Goal: Task Accomplishment & Management: Use online tool/utility

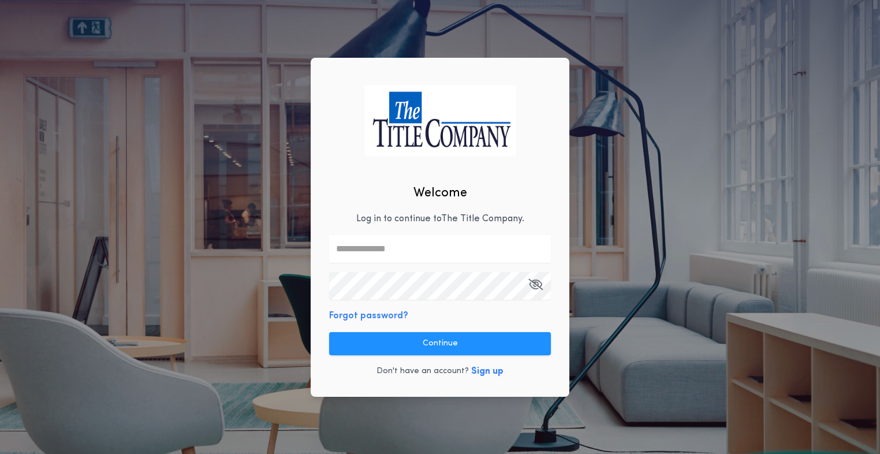
click at [427, 251] on input "text" at bounding box center [440, 249] width 222 height 28
type input "**********"
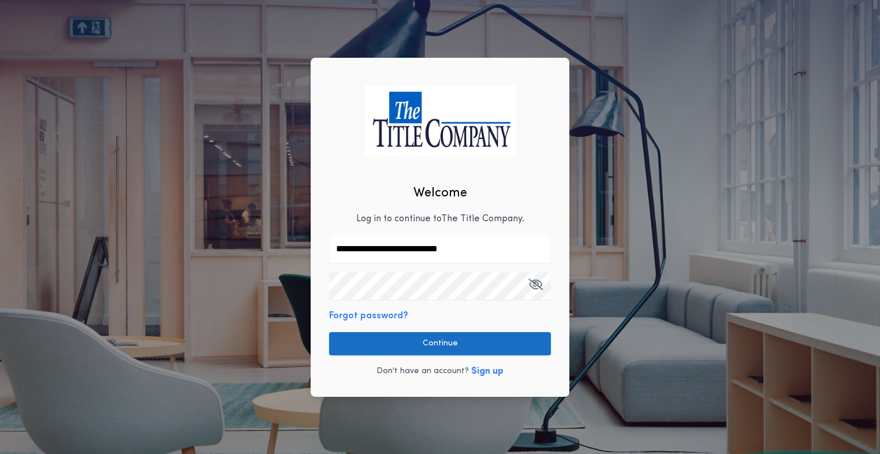
click at [409, 347] on button "Continue" at bounding box center [440, 343] width 222 height 23
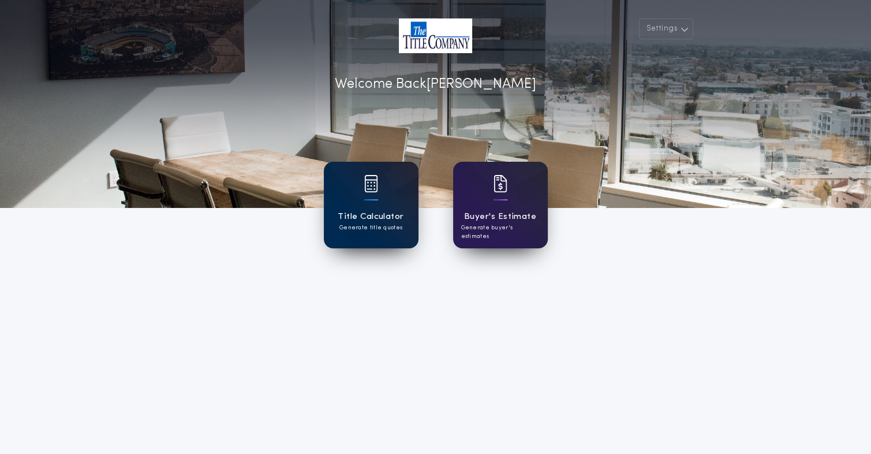
click at [396, 219] on h1 "Title Calculator" at bounding box center [371, 216] width 66 height 13
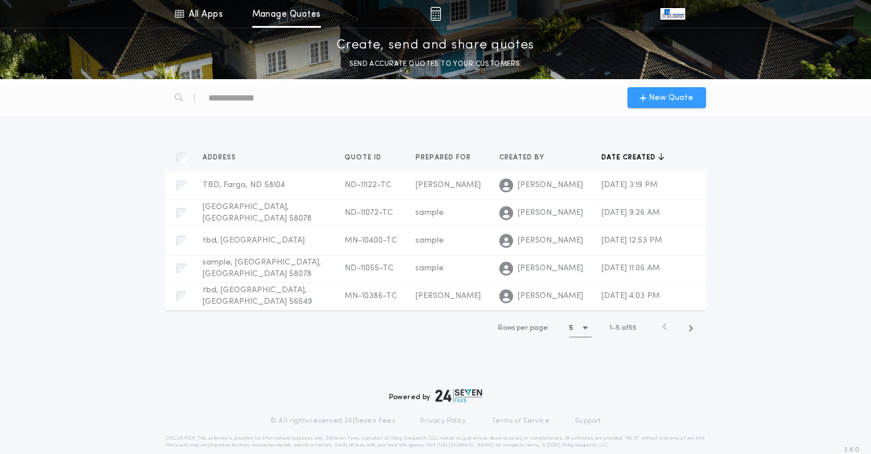
click at [652, 96] on span "New Quote" at bounding box center [671, 98] width 44 height 12
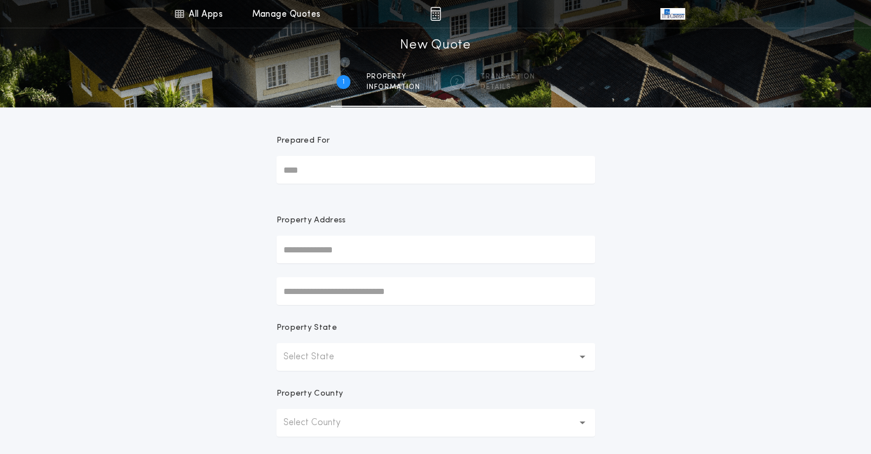
click at [363, 159] on input "Prepared For" at bounding box center [435, 170] width 319 height 28
type input "*******"
click at [352, 250] on input "text" at bounding box center [435, 250] width 319 height 28
type input "***"
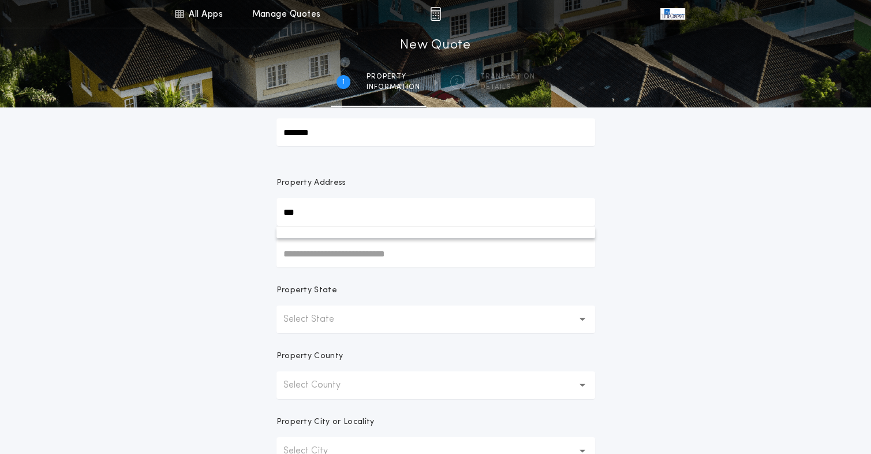
scroll to position [58, 0]
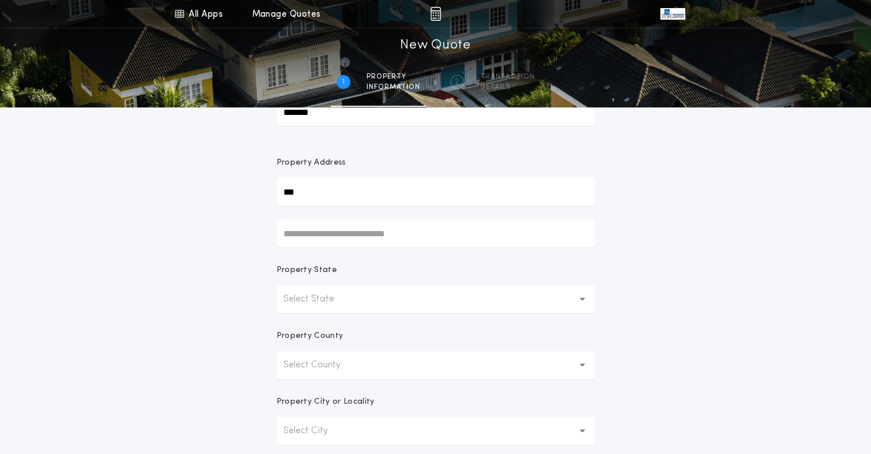
click at [361, 298] on button "Select State" at bounding box center [435, 299] width 319 height 28
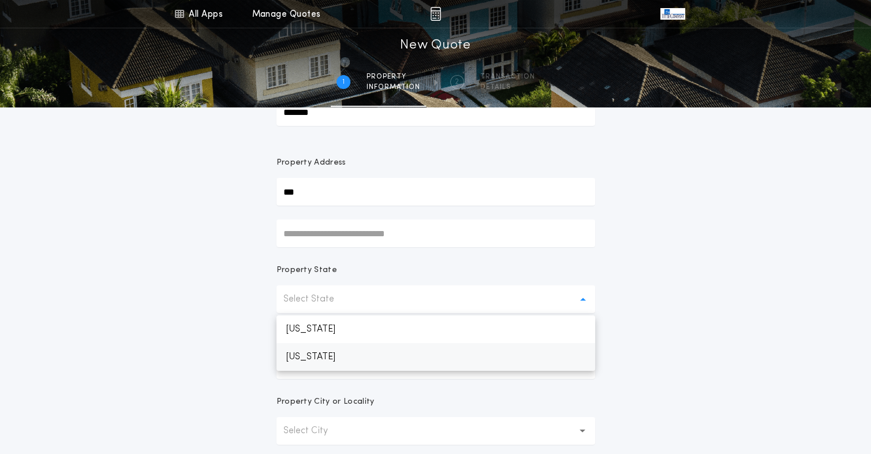
click at [339, 355] on p "[US_STATE]" at bounding box center [435, 357] width 319 height 28
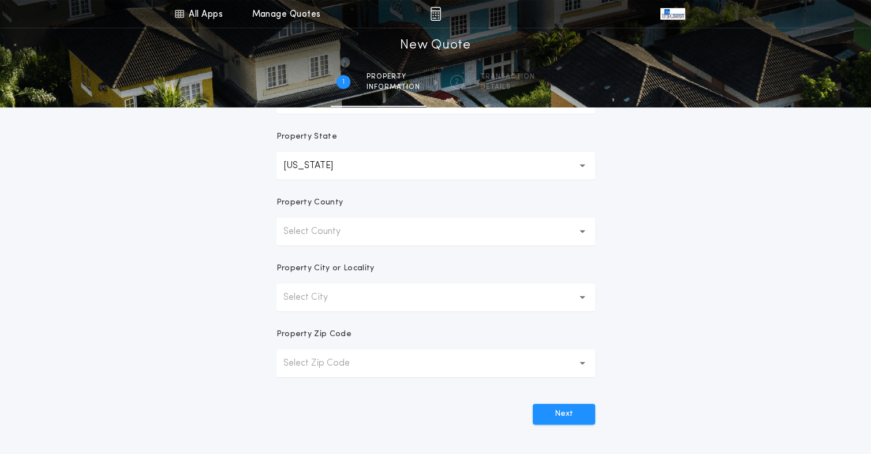
scroll to position [231, 0]
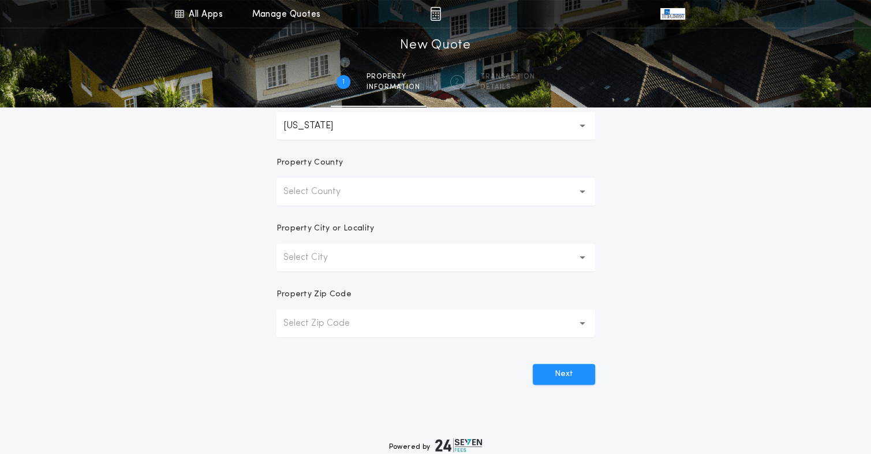
click at [351, 193] on p "Select County" at bounding box center [321, 192] width 76 height 14
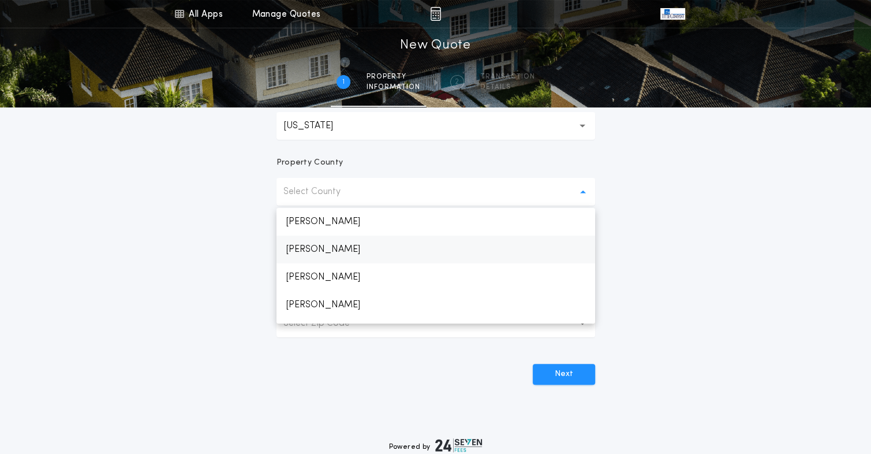
scroll to position [134, 0]
click at [308, 317] on p "[PERSON_NAME]" at bounding box center [435, 310] width 319 height 28
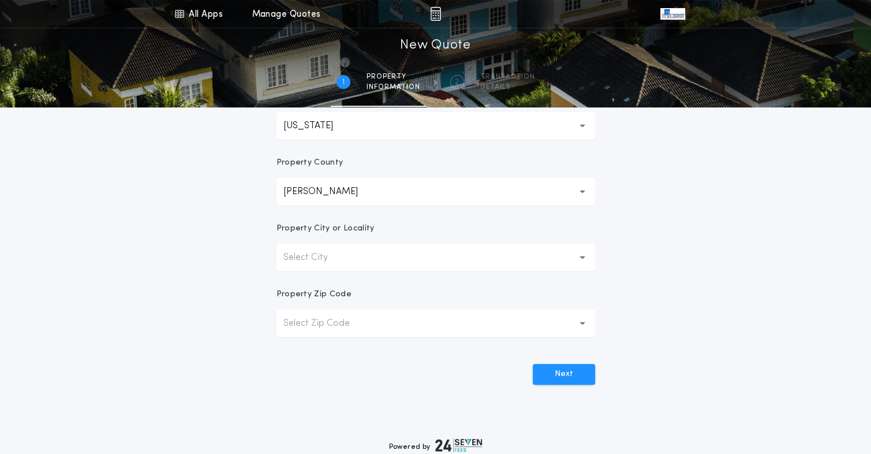
click at [361, 255] on button "Select City" at bounding box center [435, 258] width 319 height 28
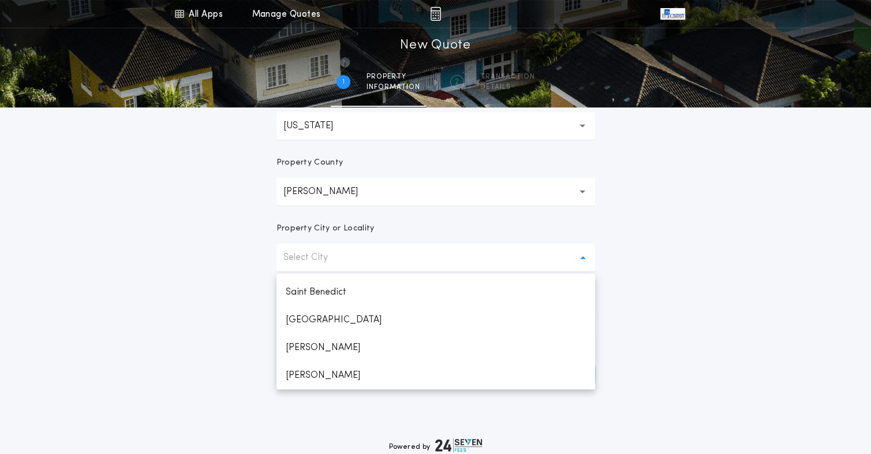
scroll to position [360, 0]
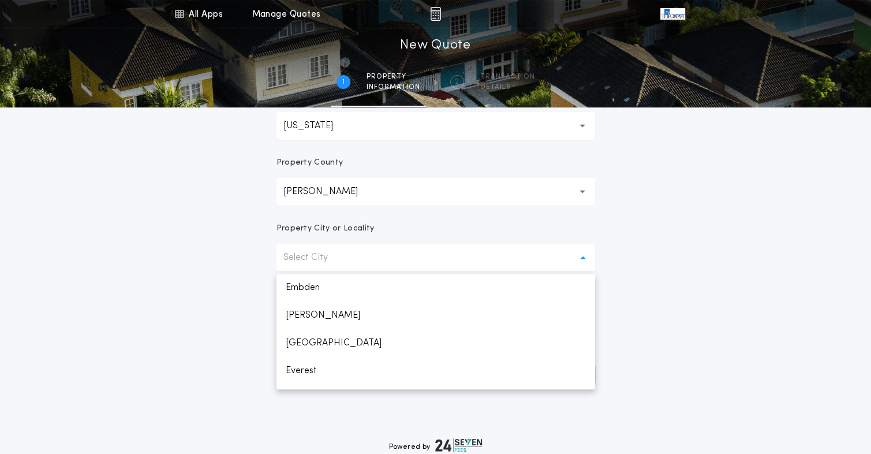
click at [338, 263] on p "Select City" at bounding box center [314, 258] width 63 height 14
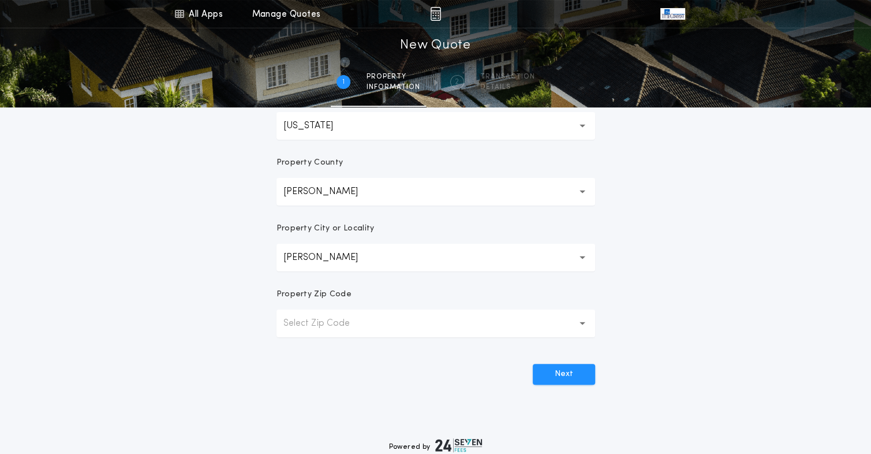
click at [374, 253] on button "[PERSON_NAME]" at bounding box center [435, 258] width 319 height 28
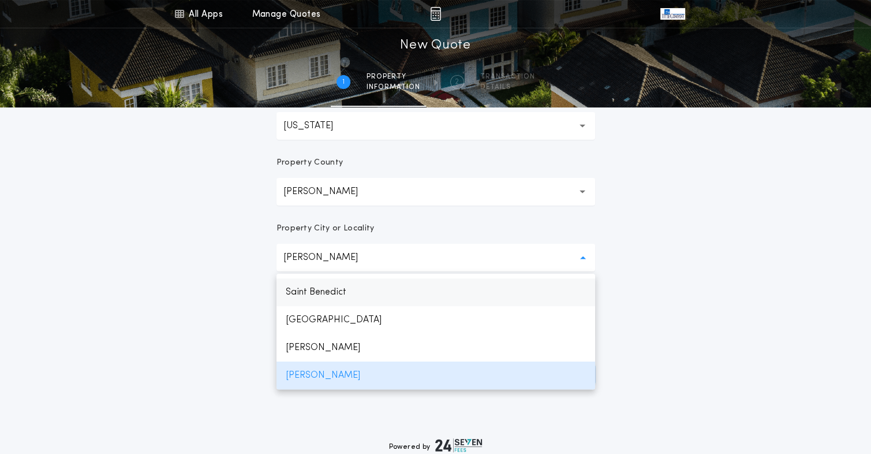
scroll to position [1302, 0]
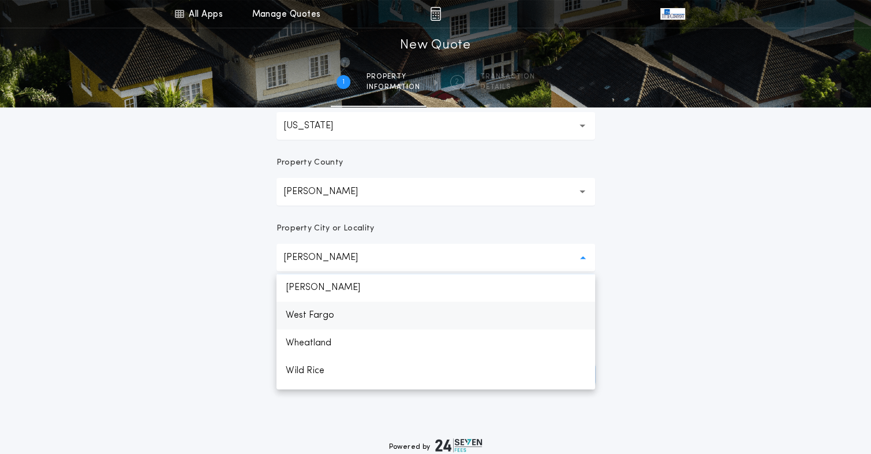
click at [341, 311] on p "West Fargo" at bounding box center [435, 315] width 319 height 28
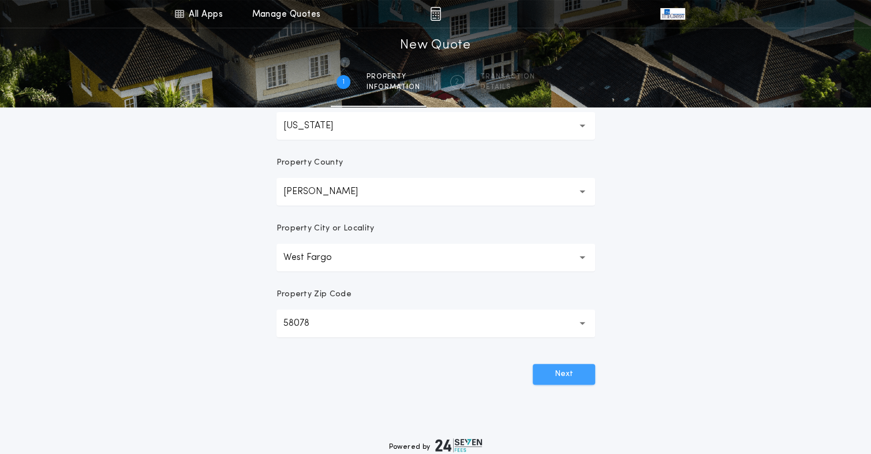
click at [563, 377] on button "Next" at bounding box center [564, 374] width 62 height 21
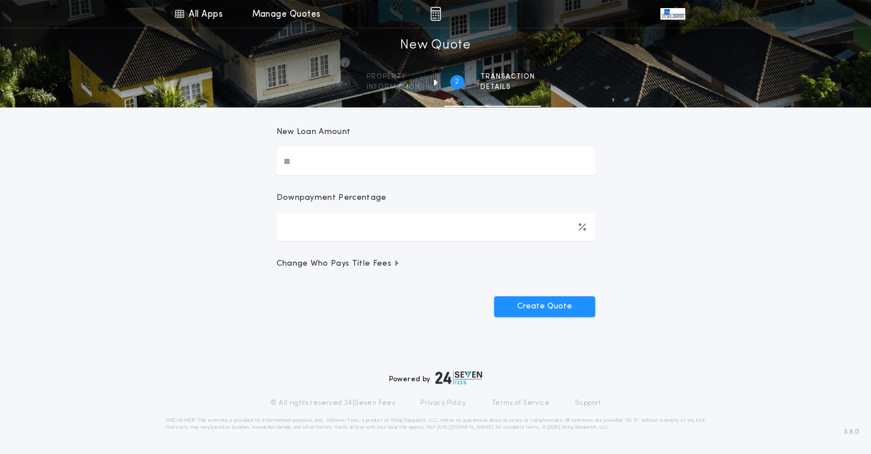
scroll to position [0, 0]
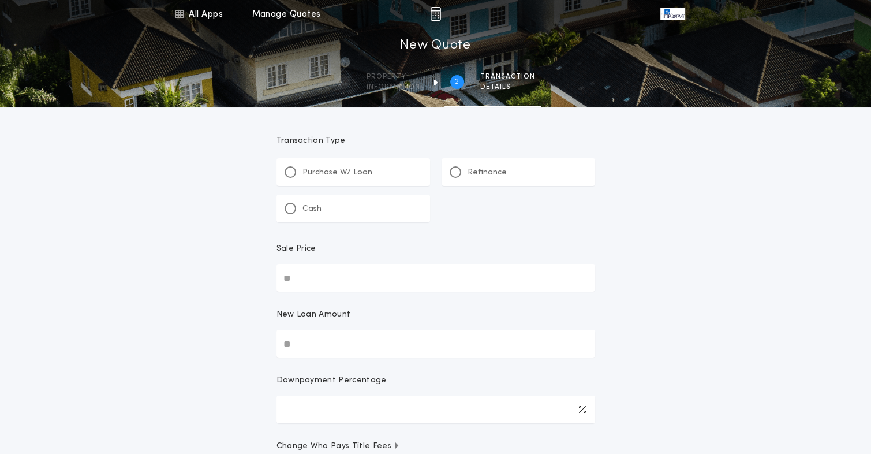
click at [336, 173] on p "Purchase W/ Loan" at bounding box center [337, 173] width 70 height 12
click at [302, 270] on input "Sale Price" at bounding box center [435, 278] width 319 height 28
